Goal: Information Seeking & Learning: Learn about a topic

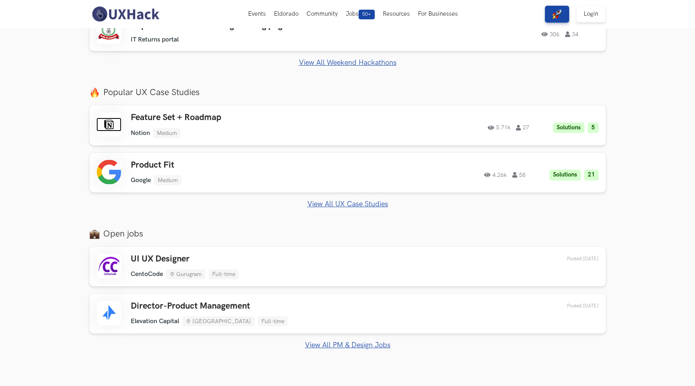
scroll to position [360, 0]
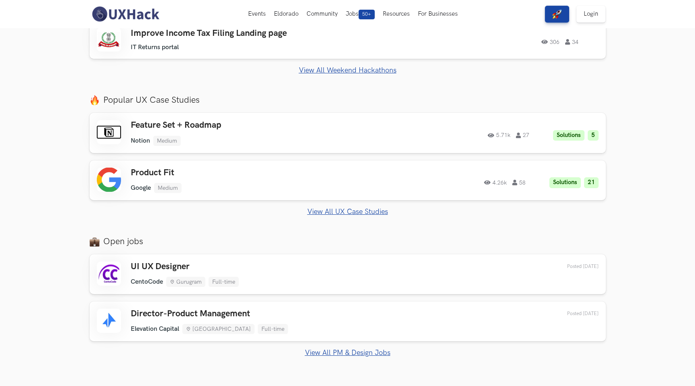
click at [369, 72] on link "View All Weekend Hackathons" at bounding box center [348, 70] width 516 height 8
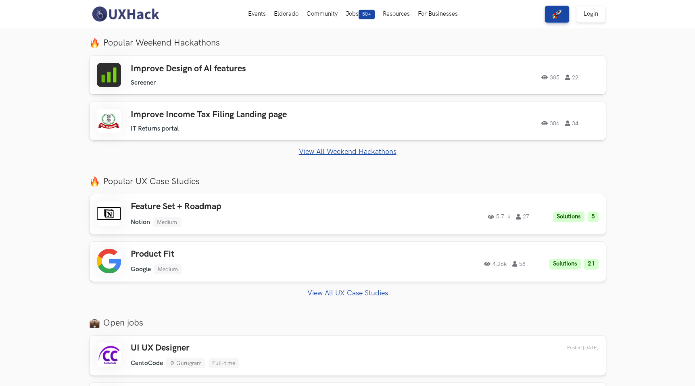
scroll to position [261, 0]
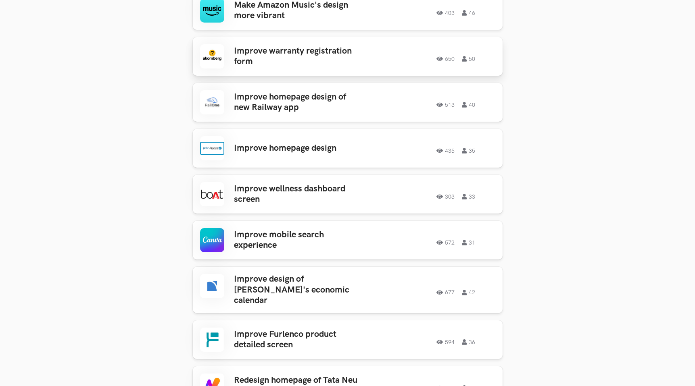
scroll to position [341, 0]
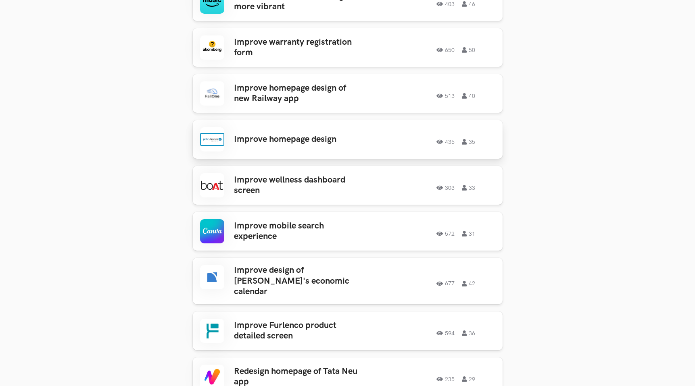
click at [341, 139] on h3 "Improve homepage design" at bounding box center [297, 139] width 126 height 10
click at [292, 84] on h3 "Improve homepage design of new Railway app" at bounding box center [297, 93] width 126 height 21
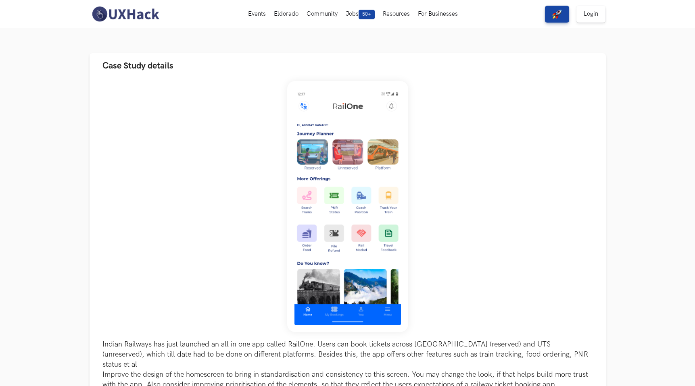
scroll to position [40, 0]
